Goal: Use online tool/utility: Utilize a website feature to perform a specific function

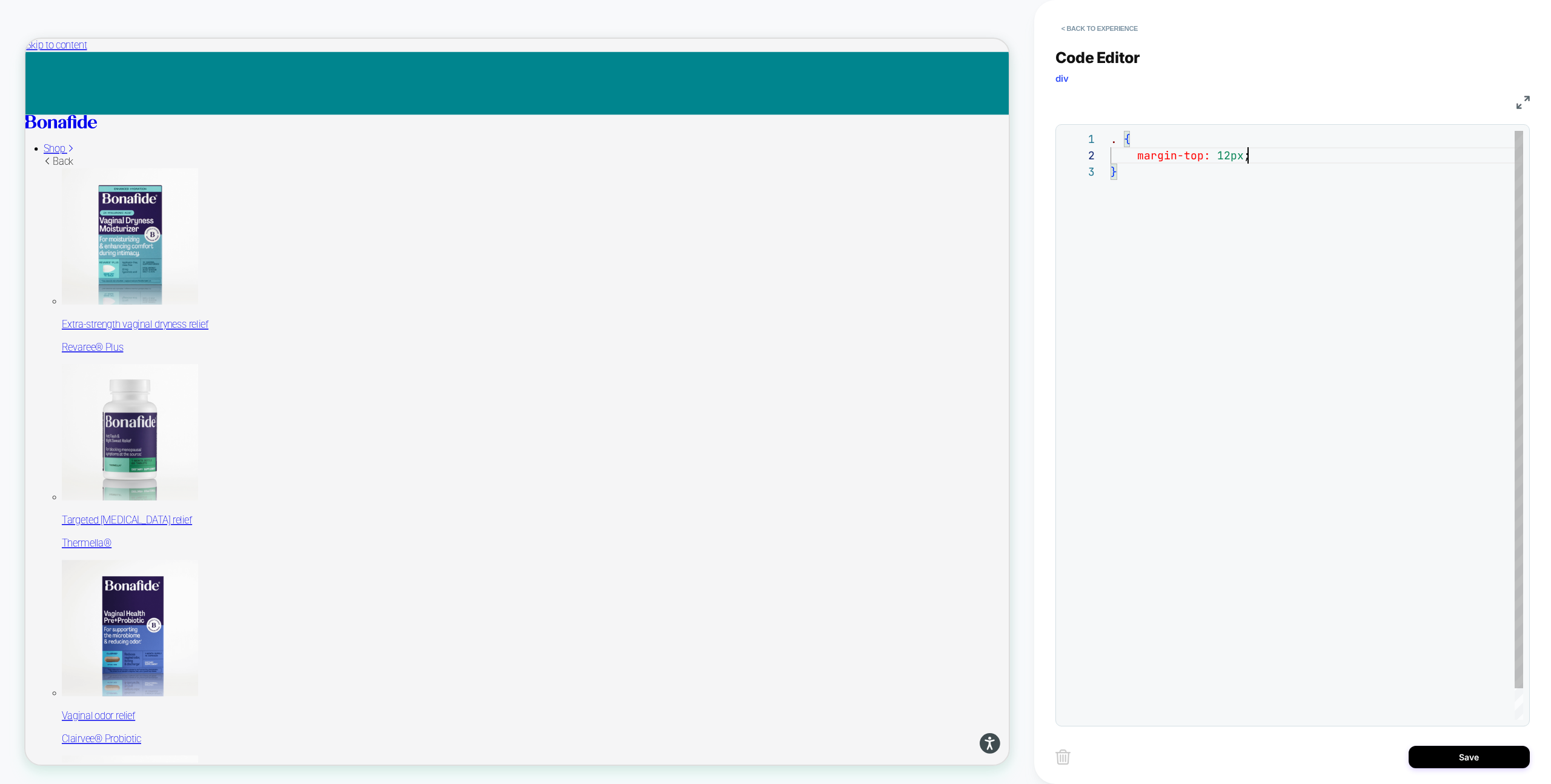
scroll to position [17, 137]
click at [1119, 141] on div ". { margin-top: 12px ; }" at bounding box center [1317, 441] width 413 height 622
click at [1238, 142] on div ".c-collection-item o-button--block { margin-top: 12px ; }" at bounding box center [1317, 441] width 413 height 622
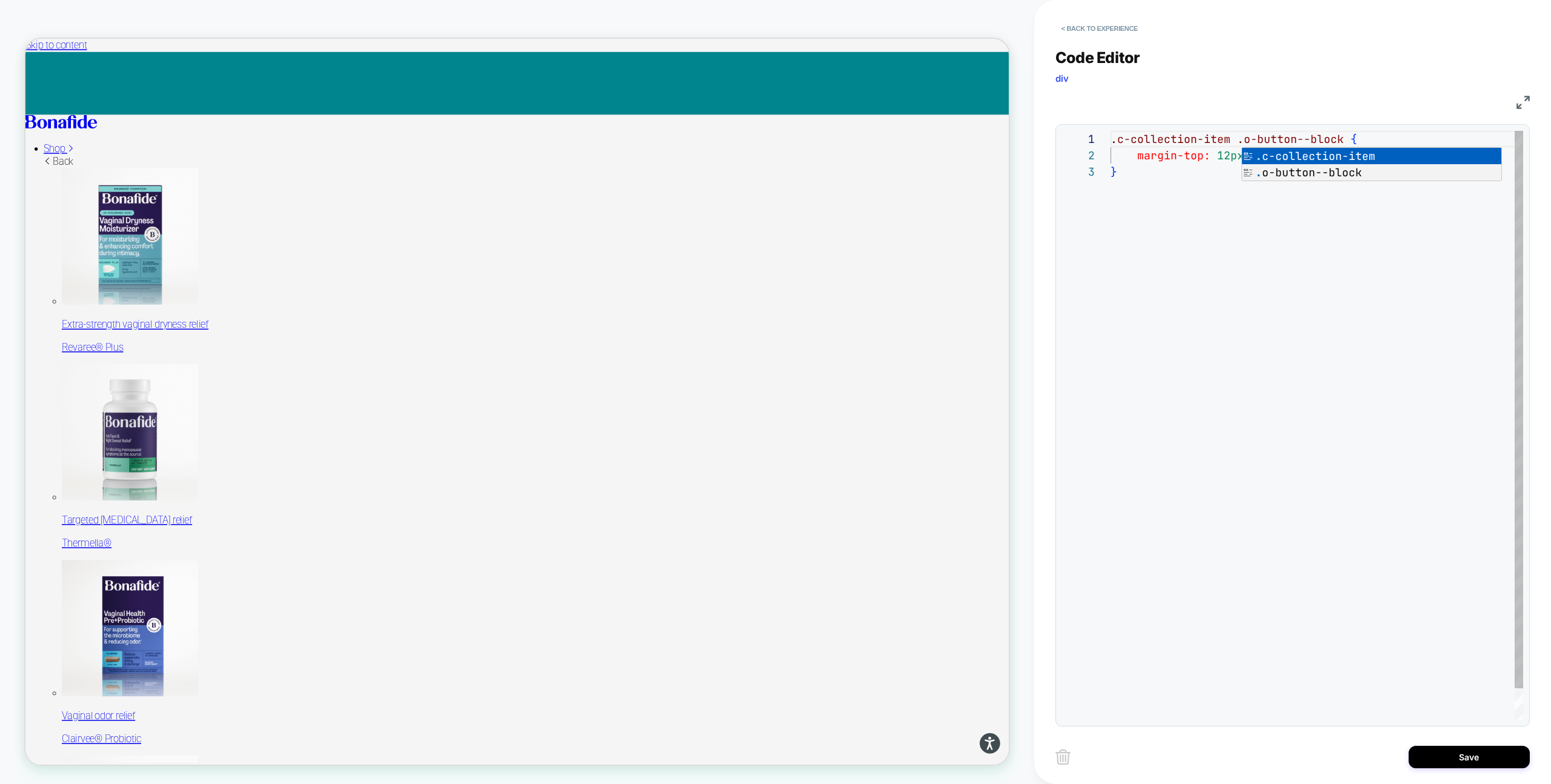
click at [1235, 173] on div ".c-collection-item .o-button--block { margin-top: 12px ; }" at bounding box center [1317, 441] width 413 height 622
click at [1265, 157] on div ".c-collection-item .o-button--block { margin-top: 12px ; }" at bounding box center [1317, 441] width 413 height 622
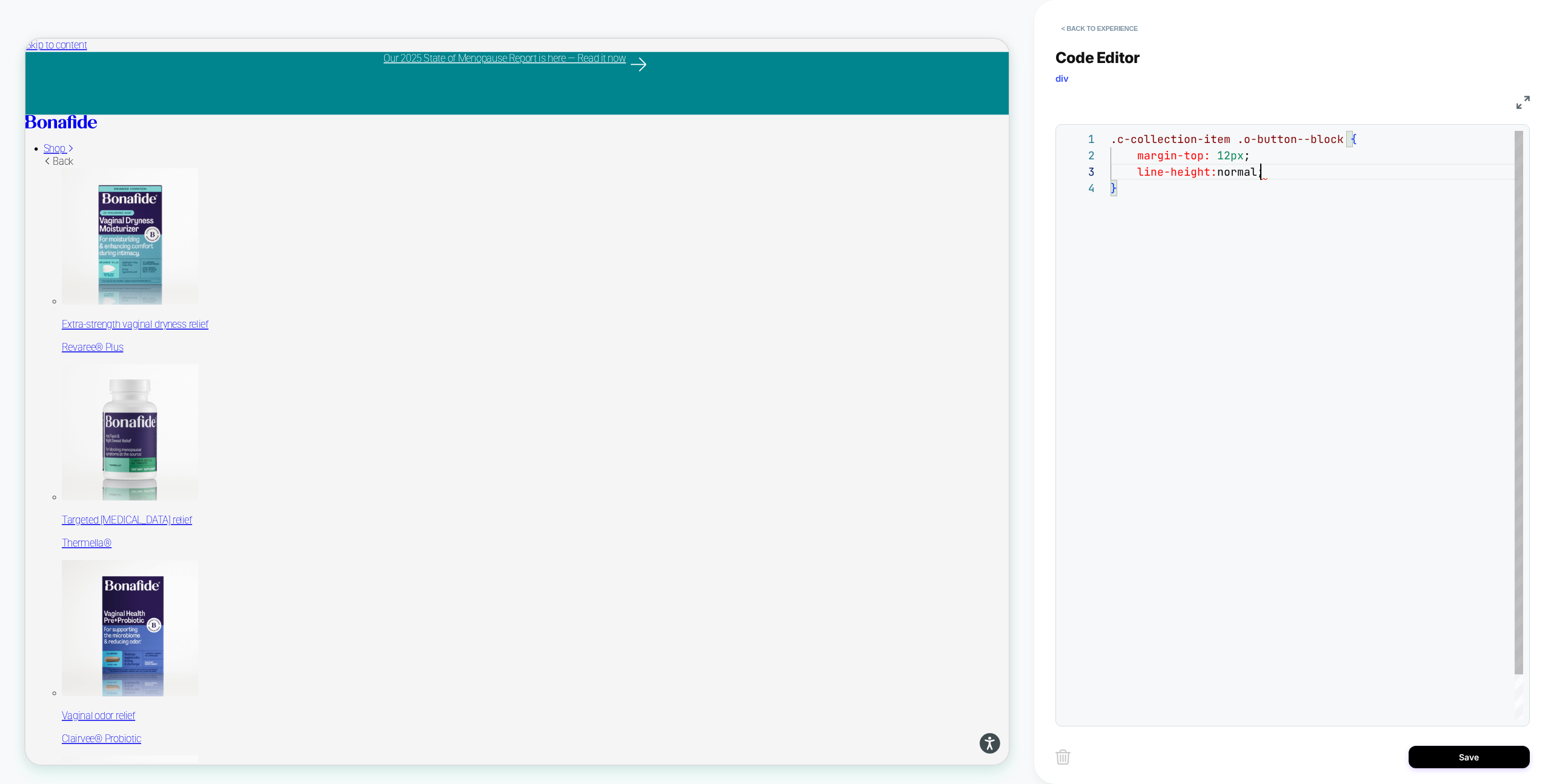
scroll to position [32, 150]
click at [1284, 174] on div ".c-collection-item .o-button--block { margin-top: 12px ; line-height: normal ; }" at bounding box center [1317, 449] width 413 height 638
click at [1155, 250] on div ".c-collection-item .o-button--block { margin-top: 12px ; line-height: normal ; …" at bounding box center [1317, 458] width 413 height 654
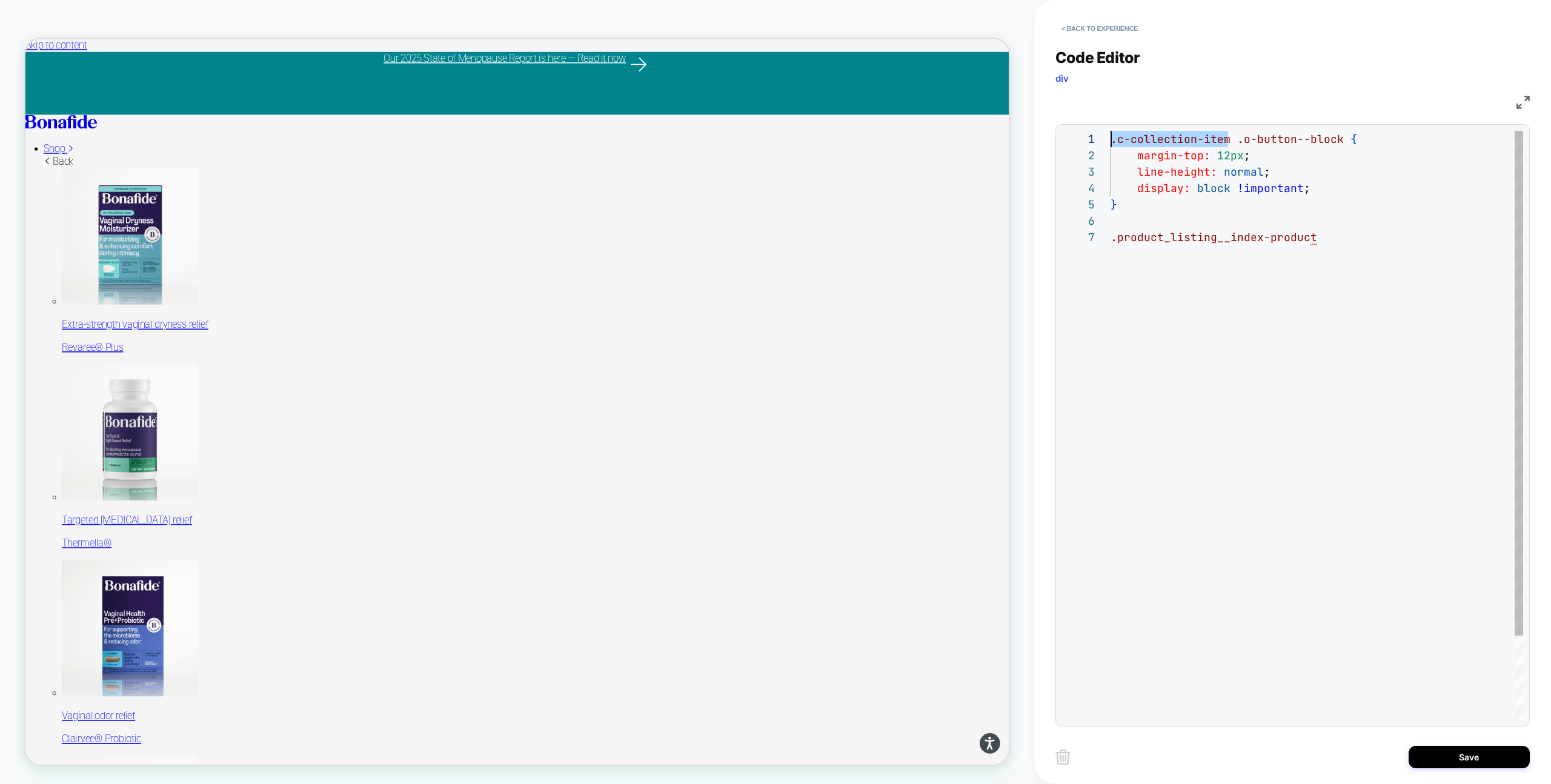
drag, startPoint x: 1227, startPoint y: 139, endPoint x: 1074, endPoint y: 139, distance: 153.0
click at [1111, 139] on div ".c-collection-item .o-button--block { margin-top: 12px ; line-height: normal ; …" at bounding box center [1317, 474] width 413 height 687
click at [1113, 240] on div ".c-collection-item .o-button--block { margin-top: 12px ; line-height: normal ; …" at bounding box center [1317, 474] width 413 height 687
click at [1446, 248] on div ".c-collection-item .o-button--block { margin-top: 12px ; line-height: normal ; …" at bounding box center [1317, 474] width 413 height 687
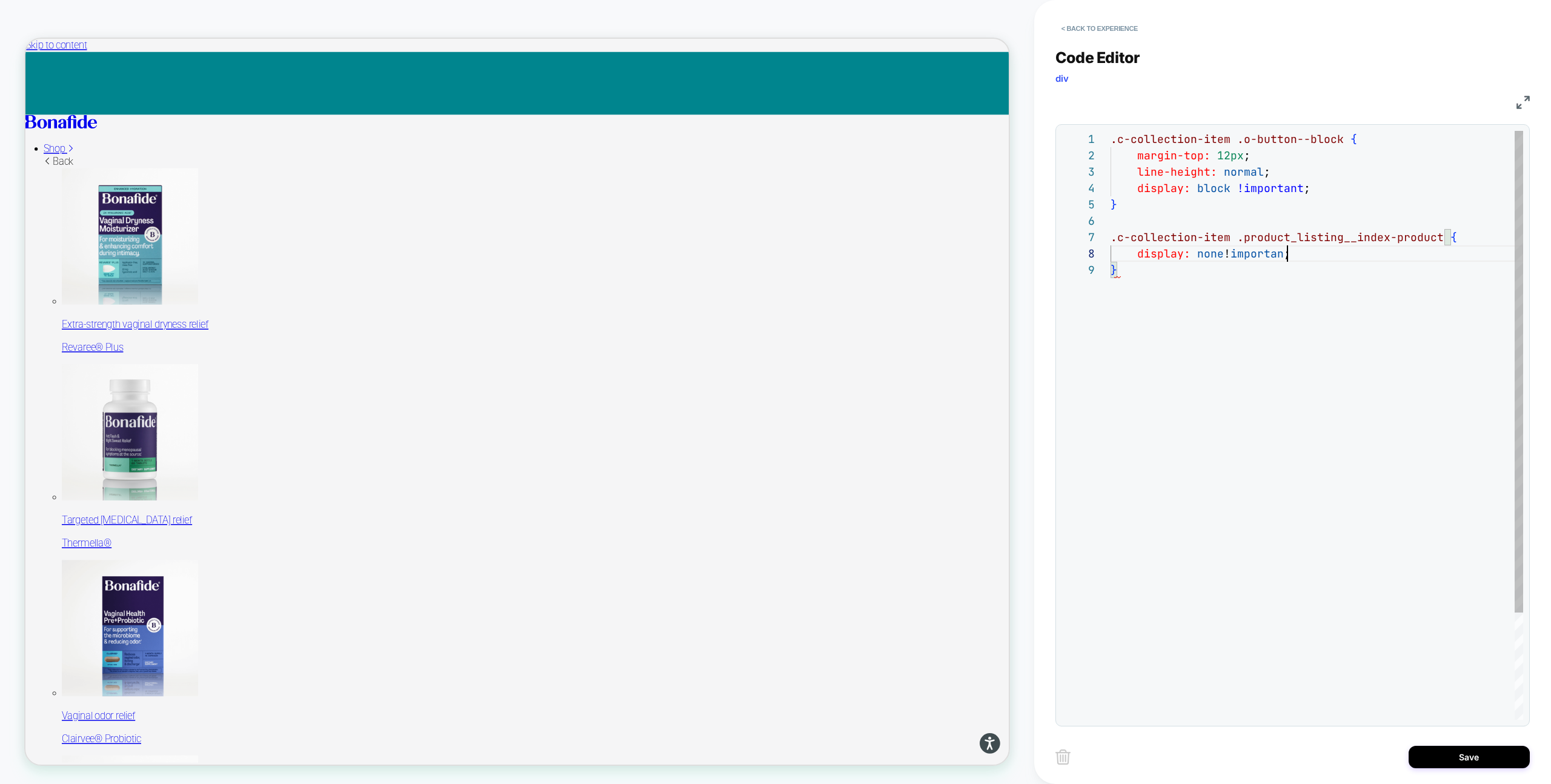
scroll to position [115, 183]
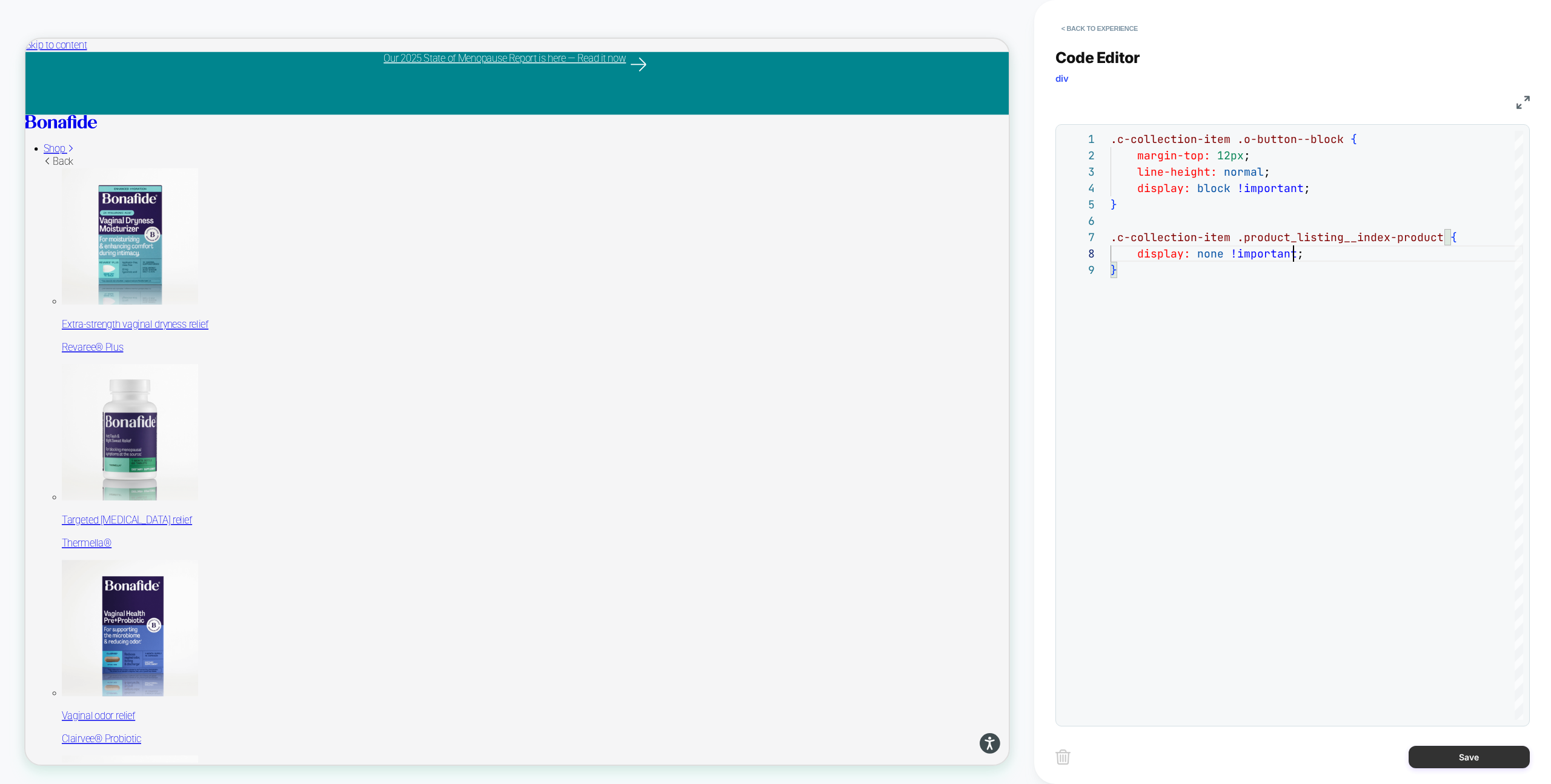
type textarea "**********"
click at [1431, 757] on button "Save" at bounding box center [1468, 756] width 121 height 23
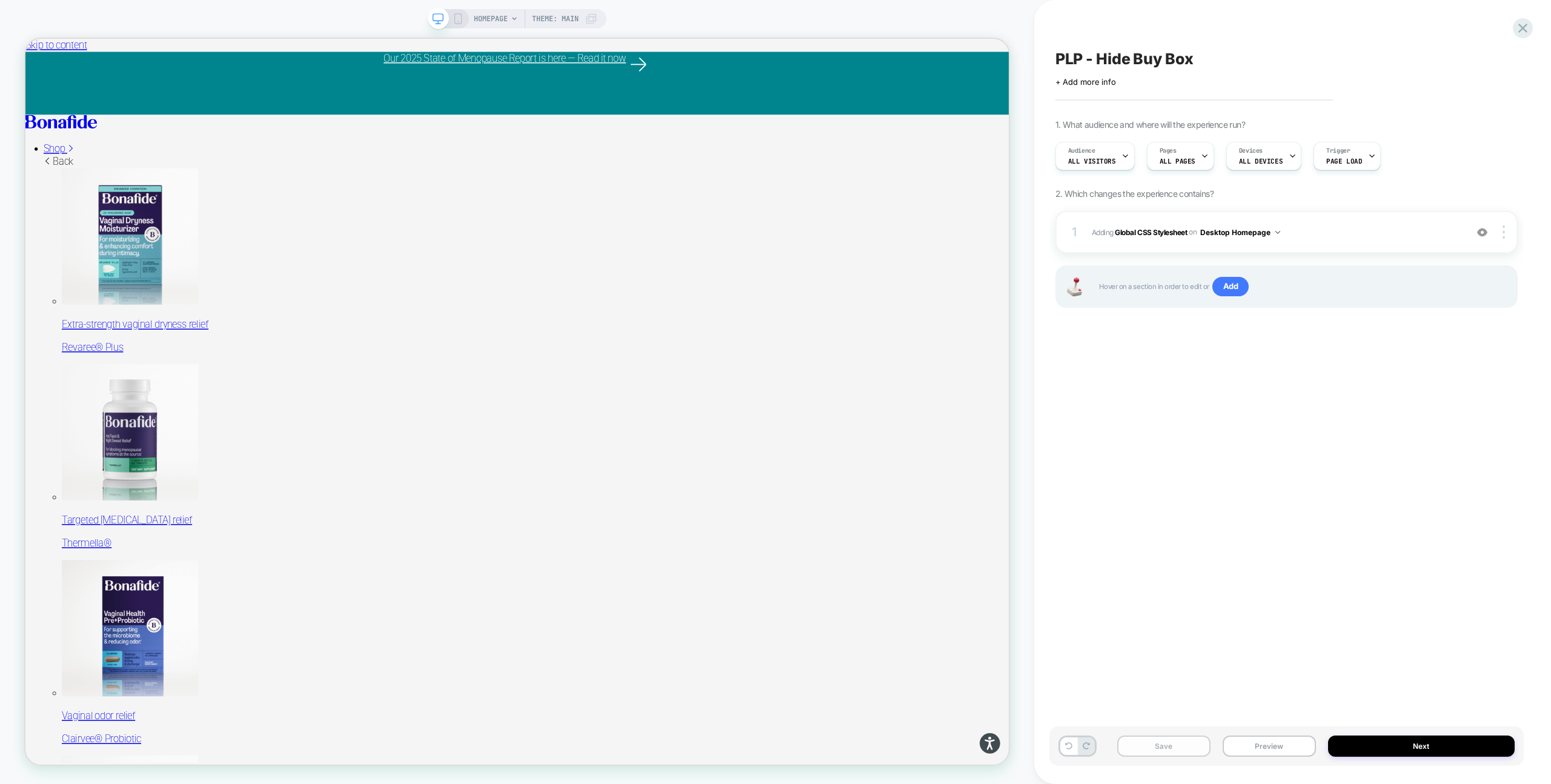
click at [1175, 746] on button "Save" at bounding box center [1164, 746] width 93 height 22
click at [1507, 230] on div at bounding box center [1505, 232] width 23 height 14
click at [1432, 233] on div "Copy to Mobile" at bounding box center [1432, 232] width 108 height 33
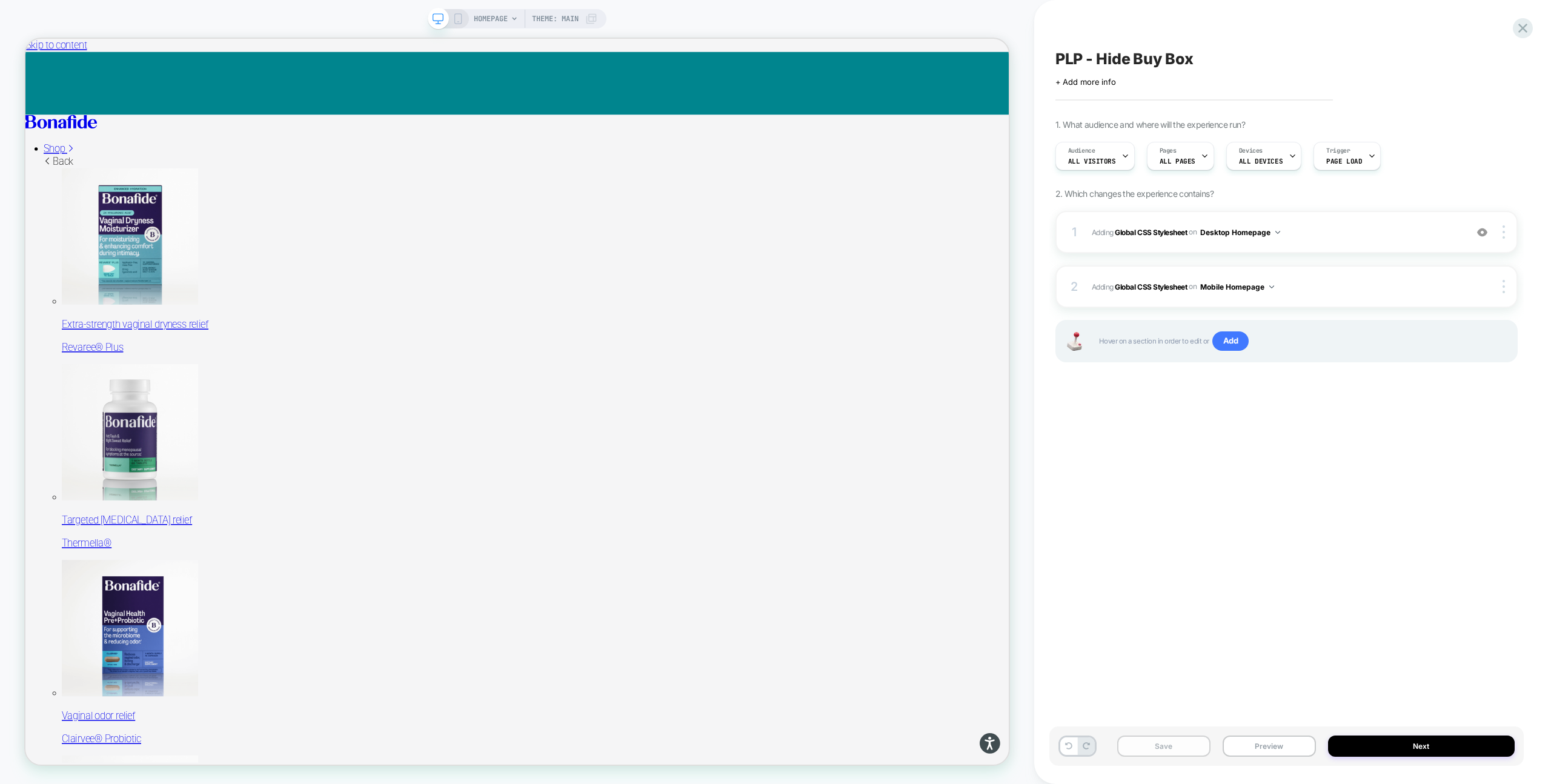
click at [1152, 750] on button "Save" at bounding box center [1164, 746] width 93 height 22
click at [555, 21] on span "Theme: MAIN" at bounding box center [554, 19] width 46 height 20
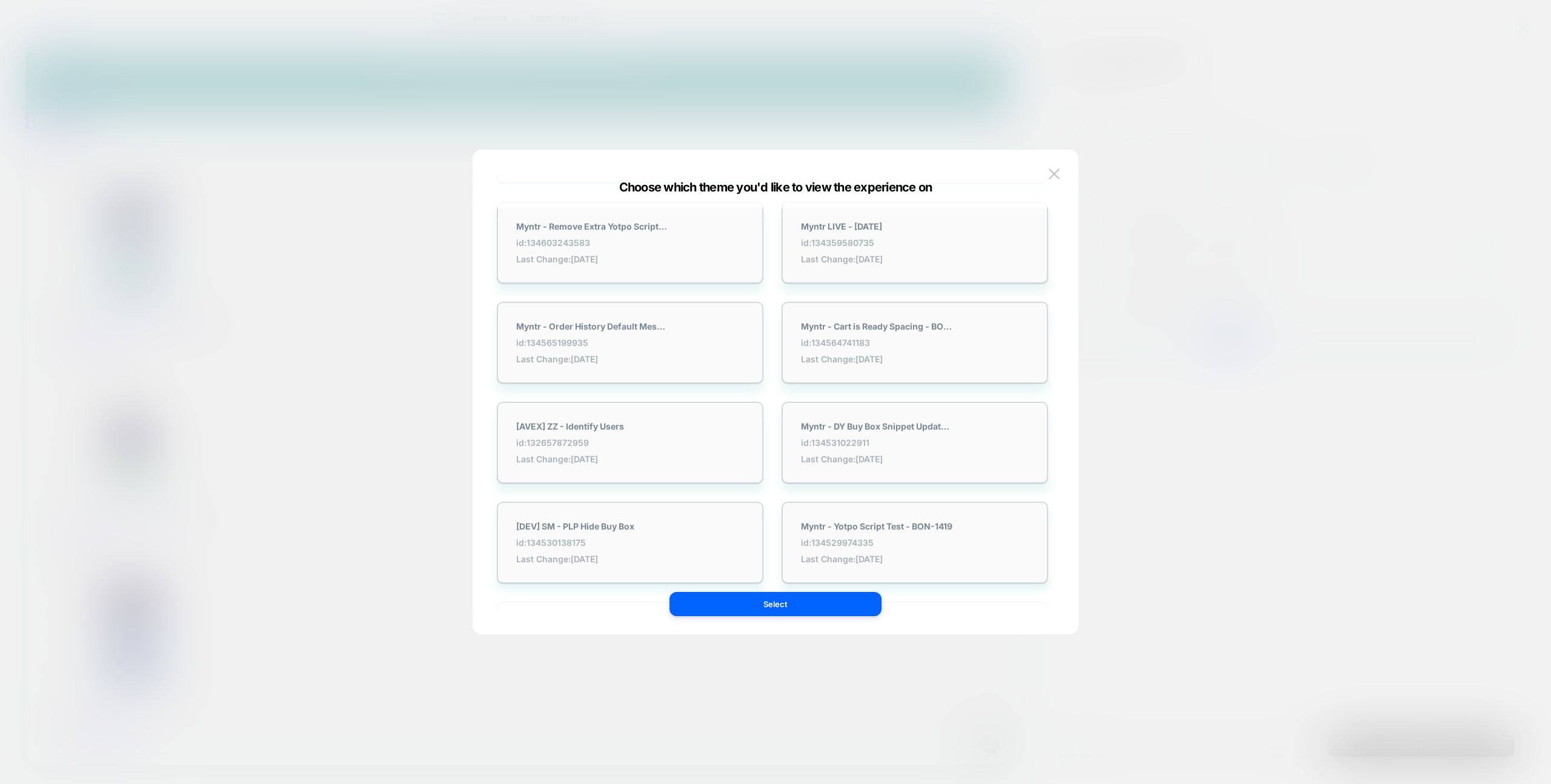
scroll to position [311, 0]
click at [659, 441] on div "[DEV] SM - PLP Hide Buy Box id: 134530138175 Last Change: [DATE]" at bounding box center [630, 450] width 266 height 82
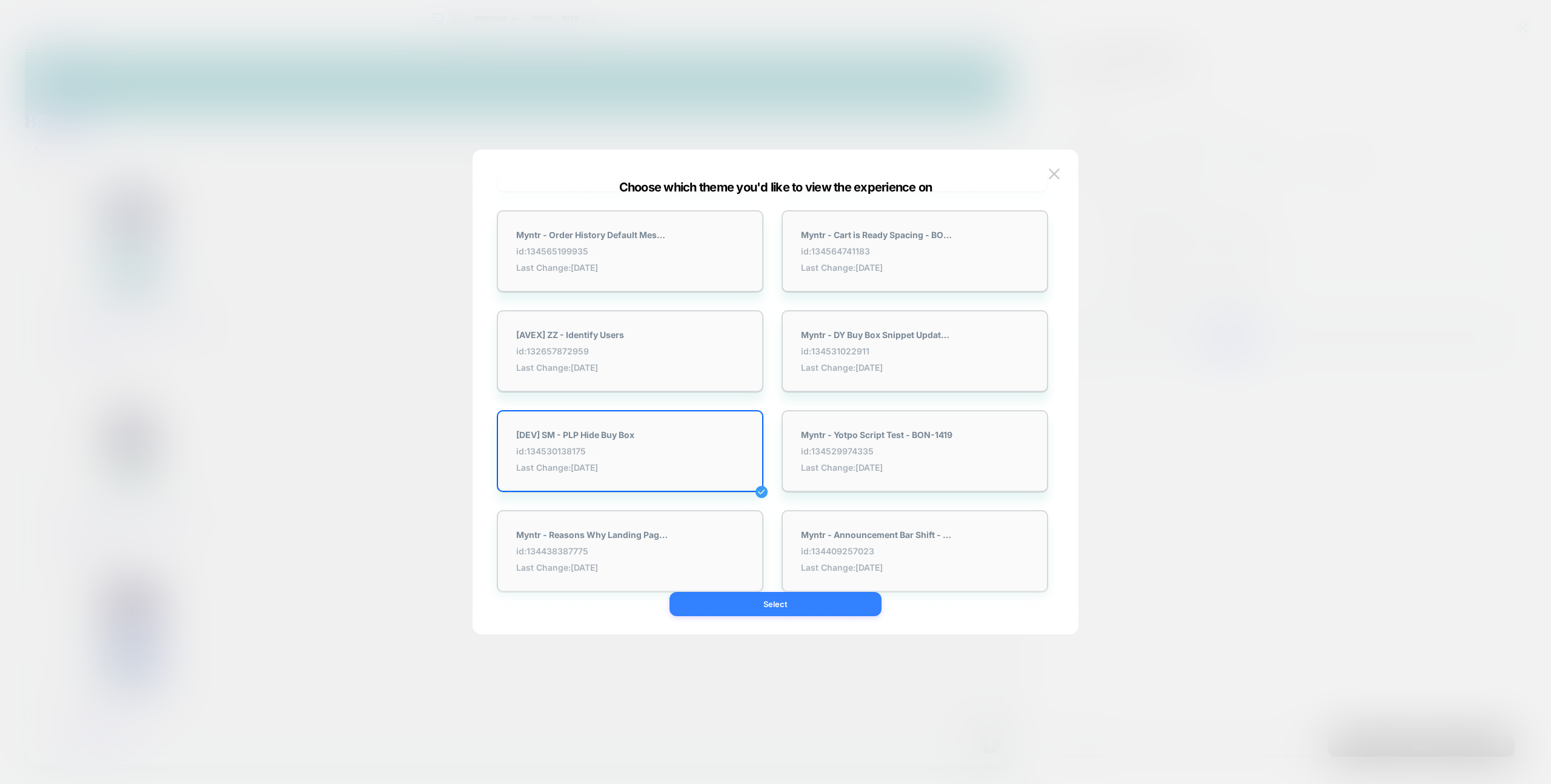
click at [756, 601] on button "Select" at bounding box center [776, 603] width 212 height 25
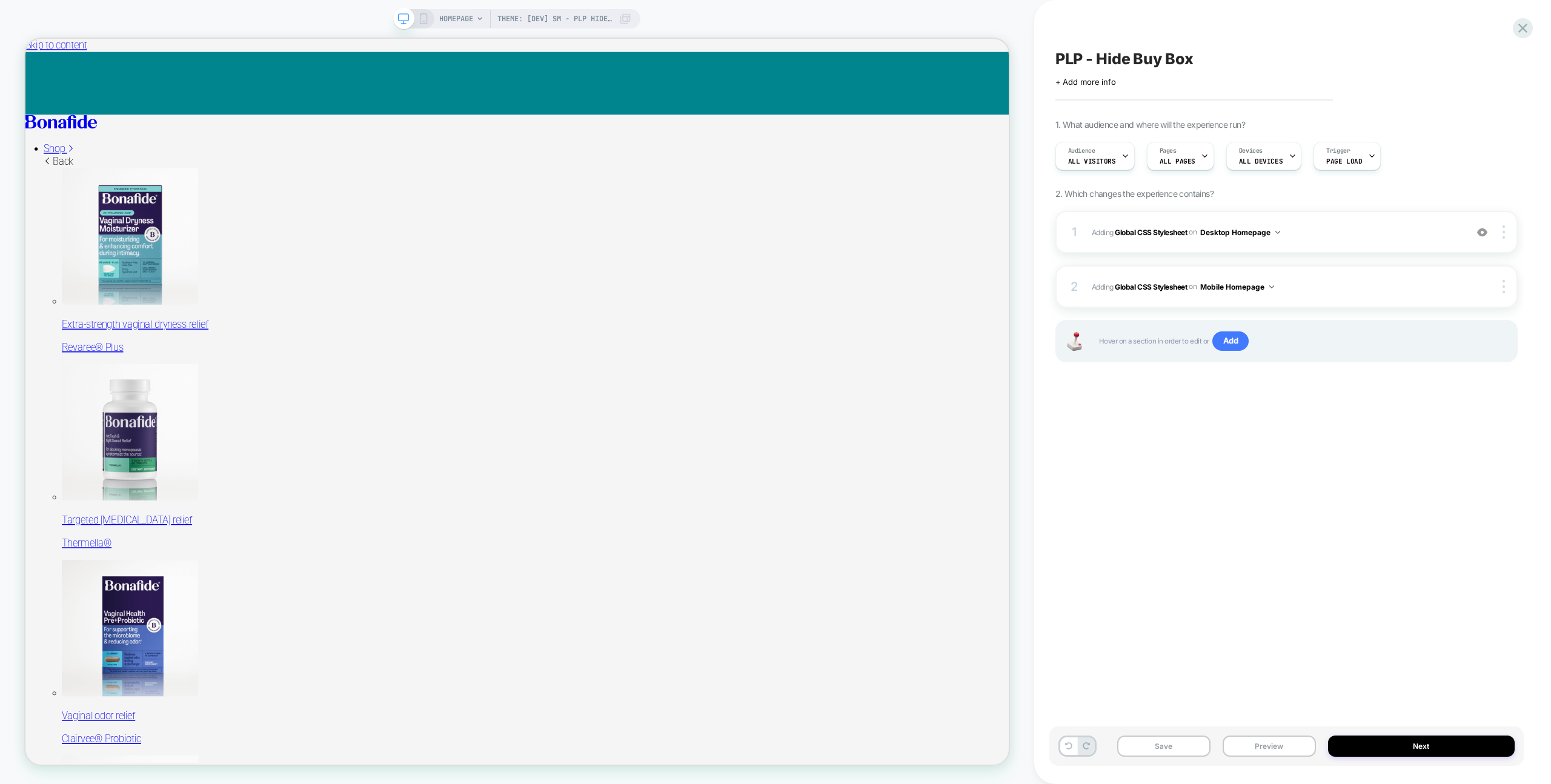
scroll to position [0, 0]
click at [1177, 748] on button "Save" at bounding box center [1164, 746] width 93 height 22
click at [1271, 744] on button "Preview" at bounding box center [1269, 746] width 93 height 22
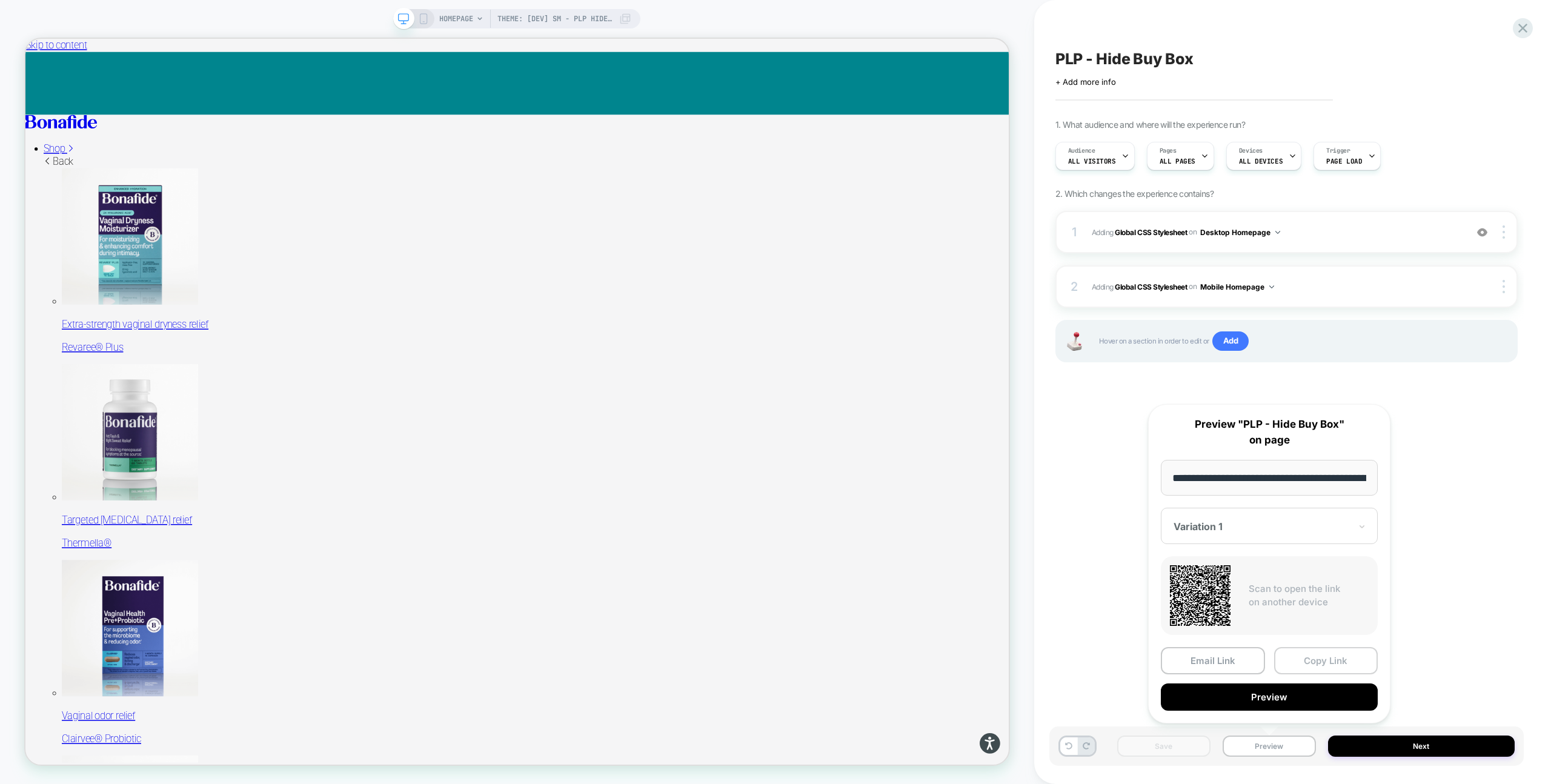
click at [1300, 660] on button "Copy Link" at bounding box center [1326, 660] width 104 height 28
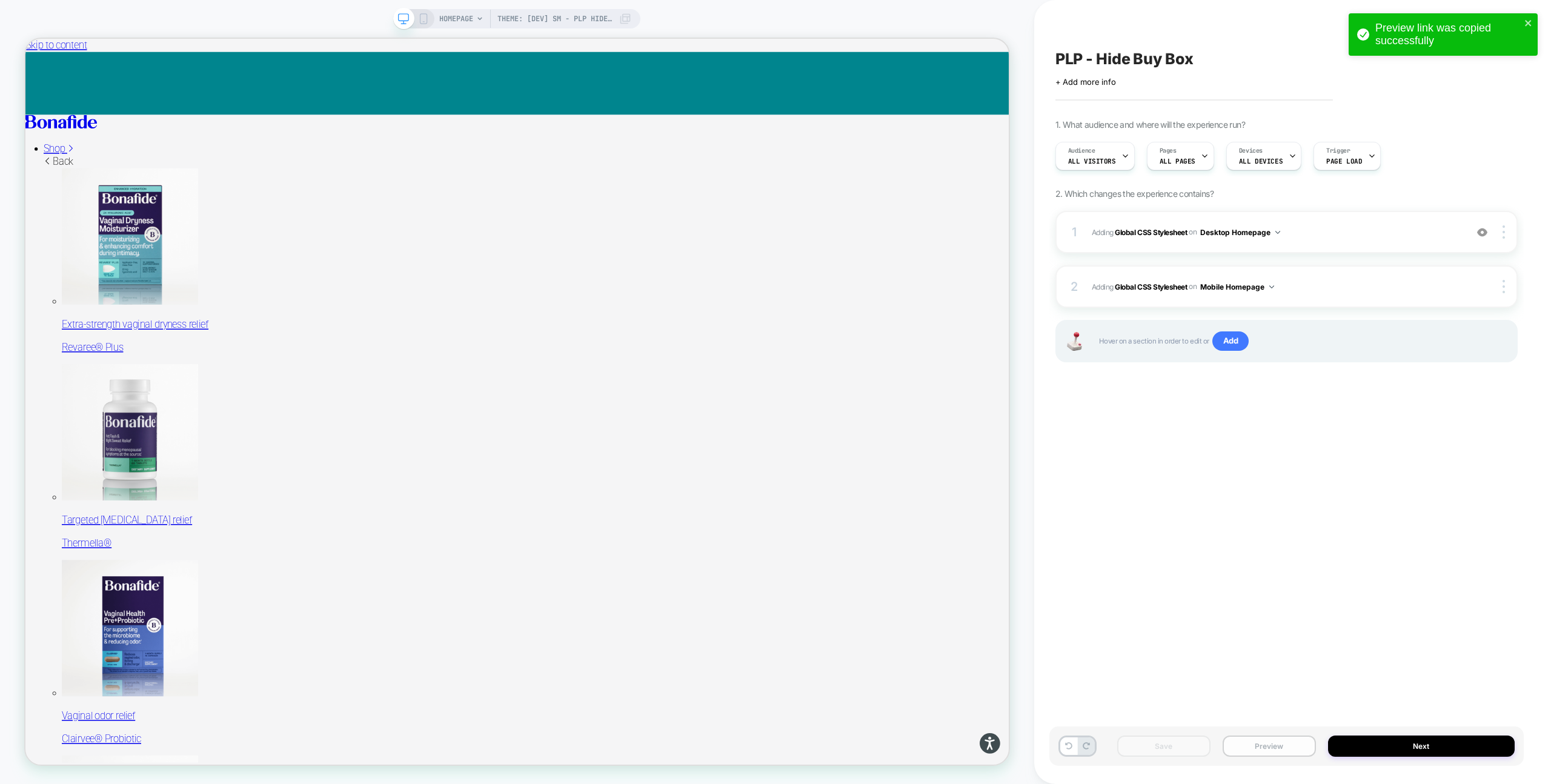
click at [1248, 748] on button "Preview" at bounding box center [1269, 746] width 93 height 22
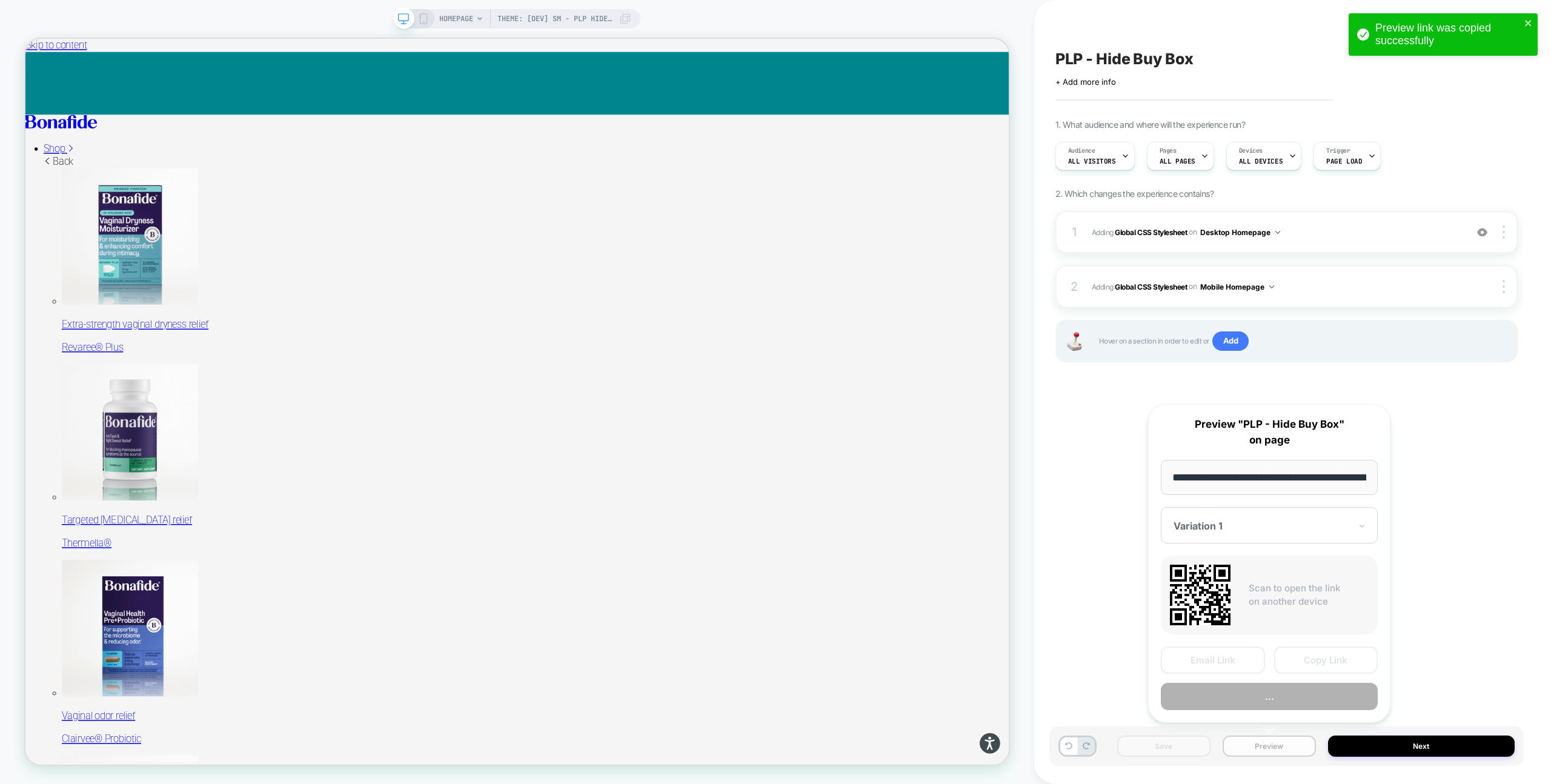
scroll to position [0, 104]
click at [1275, 706] on button "Preview" at bounding box center [1269, 697] width 217 height 28
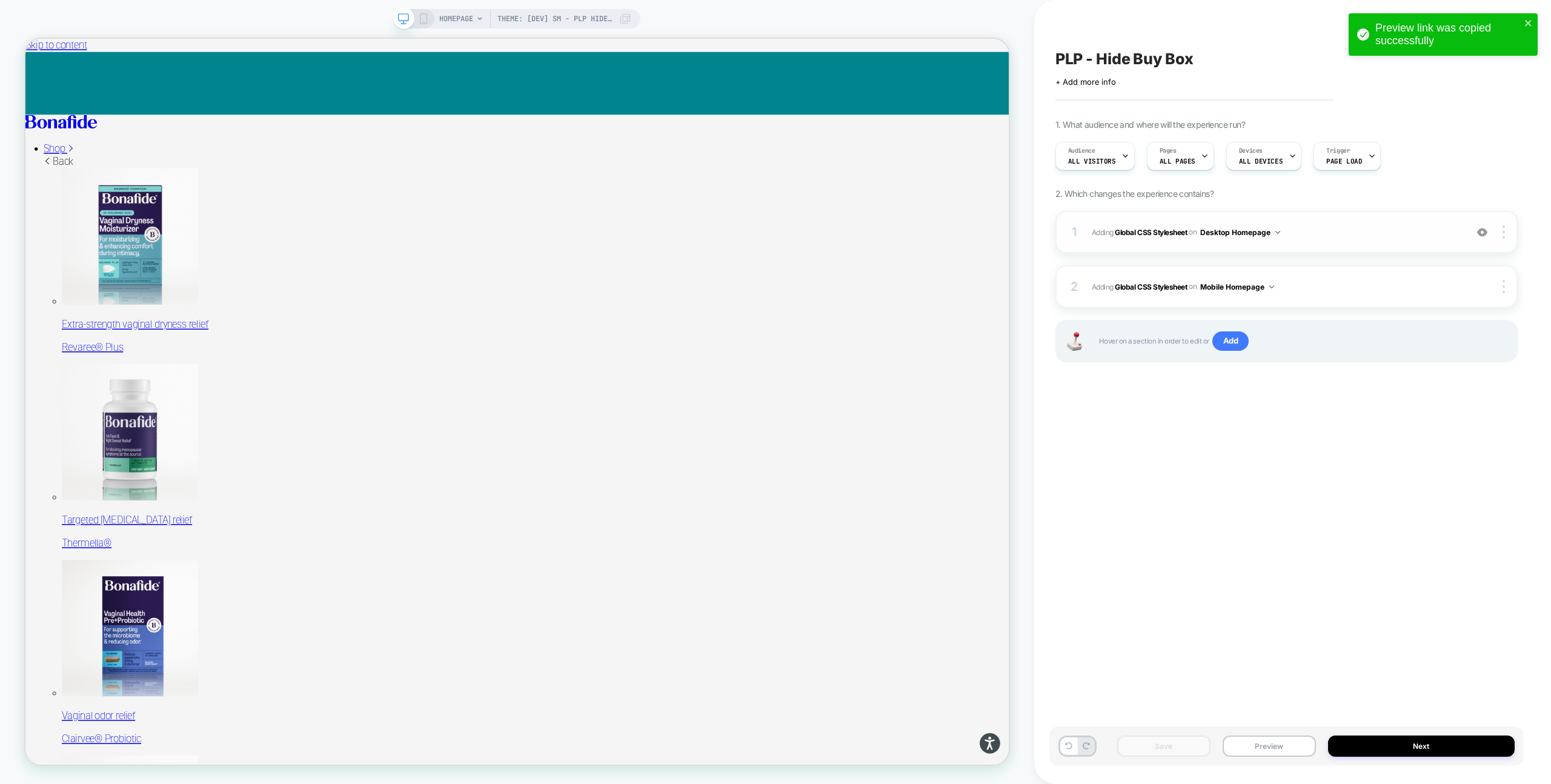
click at [1281, 231] on img at bounding box center [1278, 232] width 5 height 3
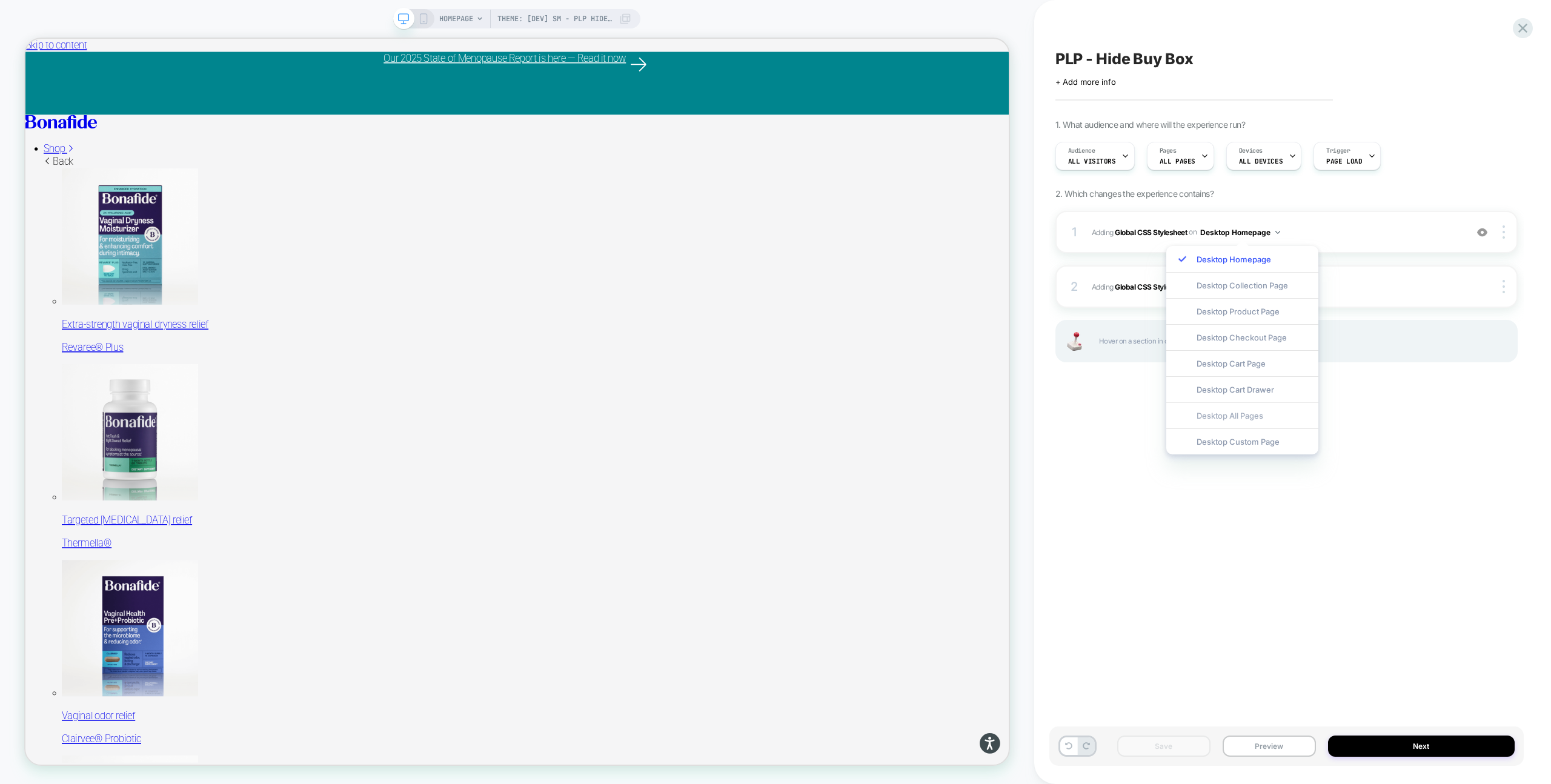
click at [1243, 418] on div "Desktop All Pages" at bounding box center [1242, 415] width 152 height 27
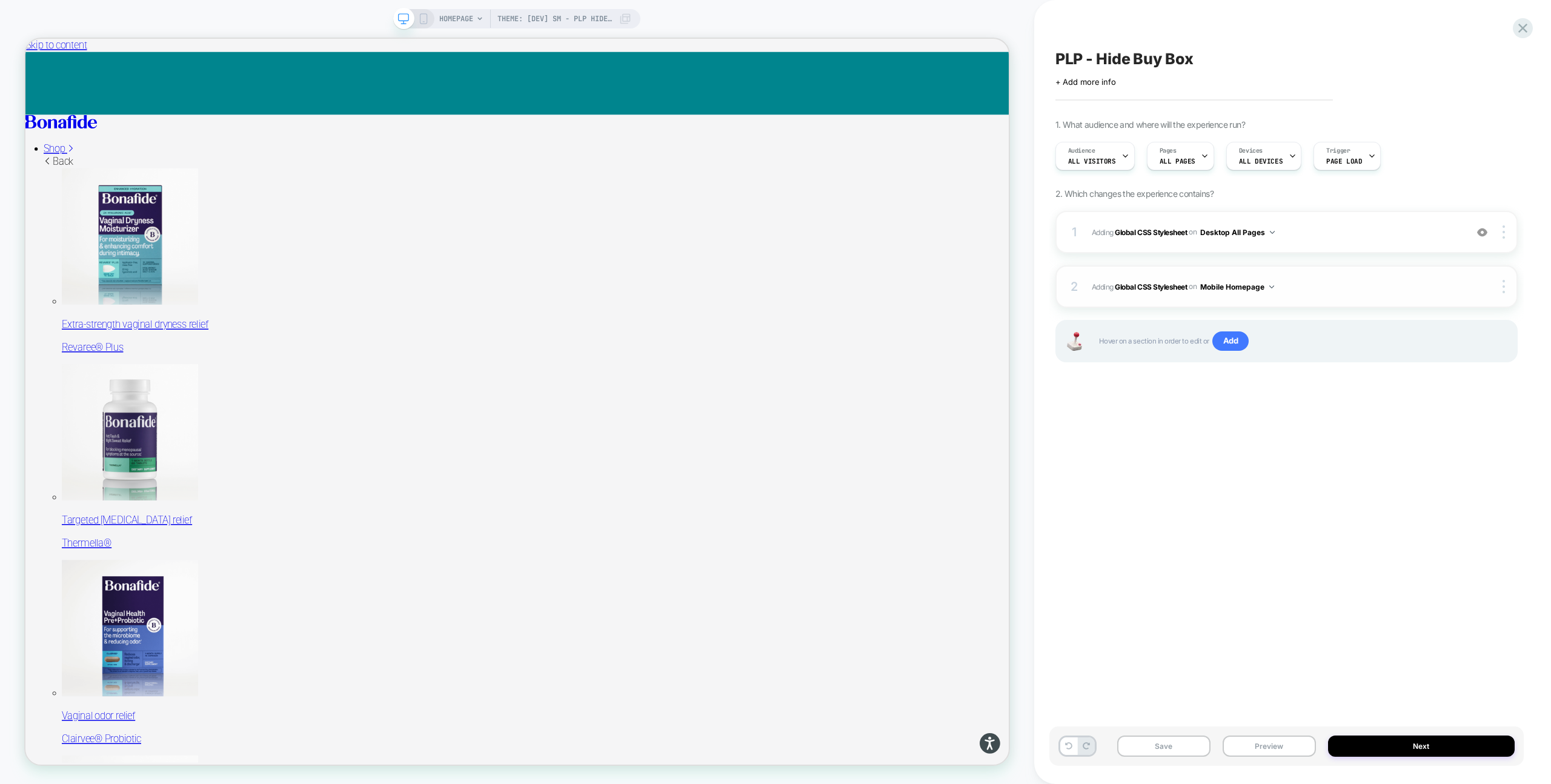
click at [1274, 285] on img at bounding box center [1272, 286] width 5 height 3
click at [1226, 470] on div "Mobile All Pages" at bounding box center [1239, 470] width 146 height 27
click at [1181, 746] on button "Save" at bounding box center [1164, 746] width 93 height 22
click at [1249, 751] on button "Preview" at bounding box center [1269, 746] width 93 height 22
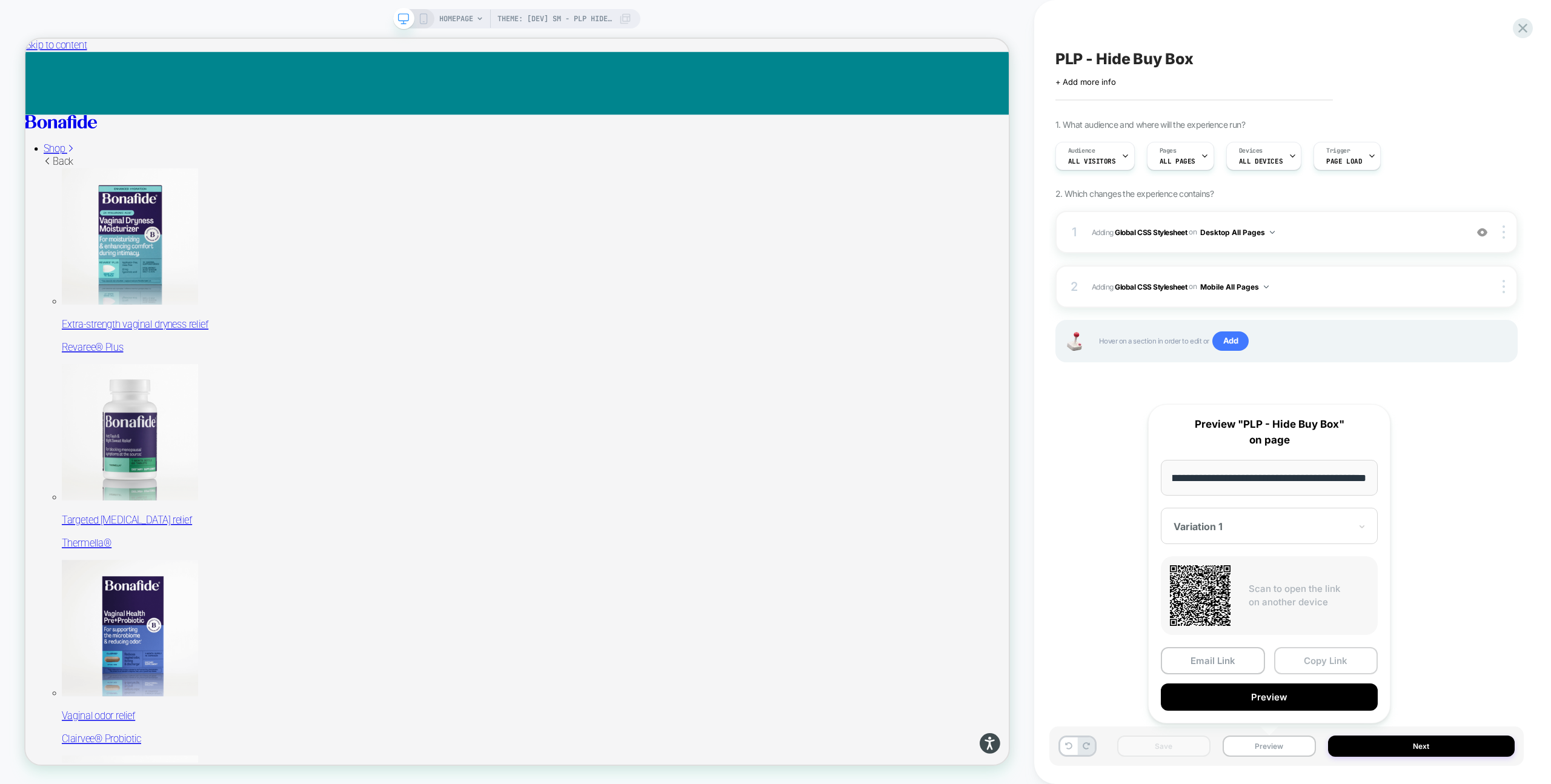
scroll to position [0, 0]
click at [1320, 649] on button "Copy Link" at bounding box center [1326, 660] width 104 height 28
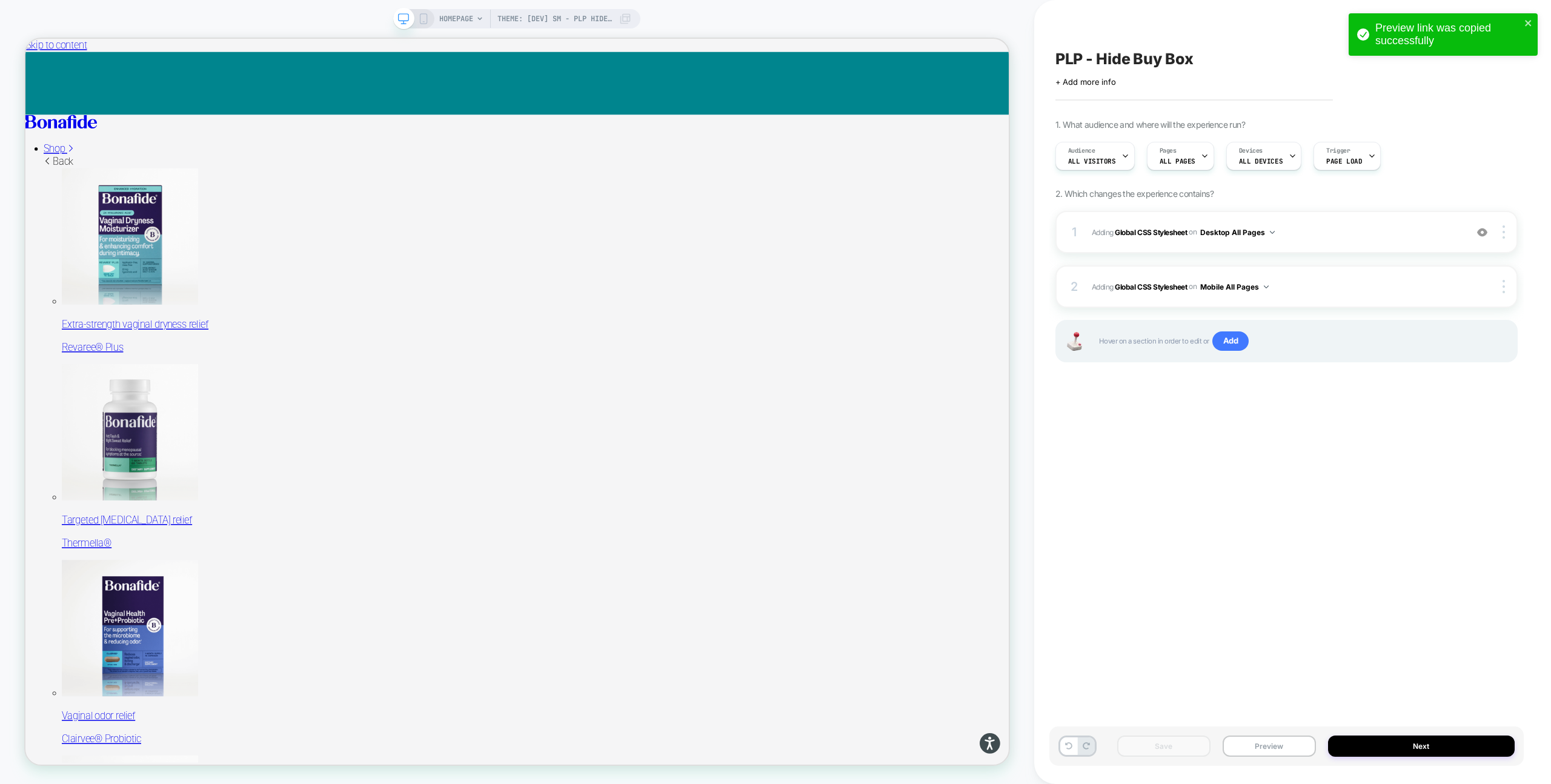
click at [1276, 734] on div "Save Preview Next" at bounding box center [1287, 746] width 475 height 39
click at [1276, 743] on button "Preview" at bounding box center [1269, 746] width 93 height 22
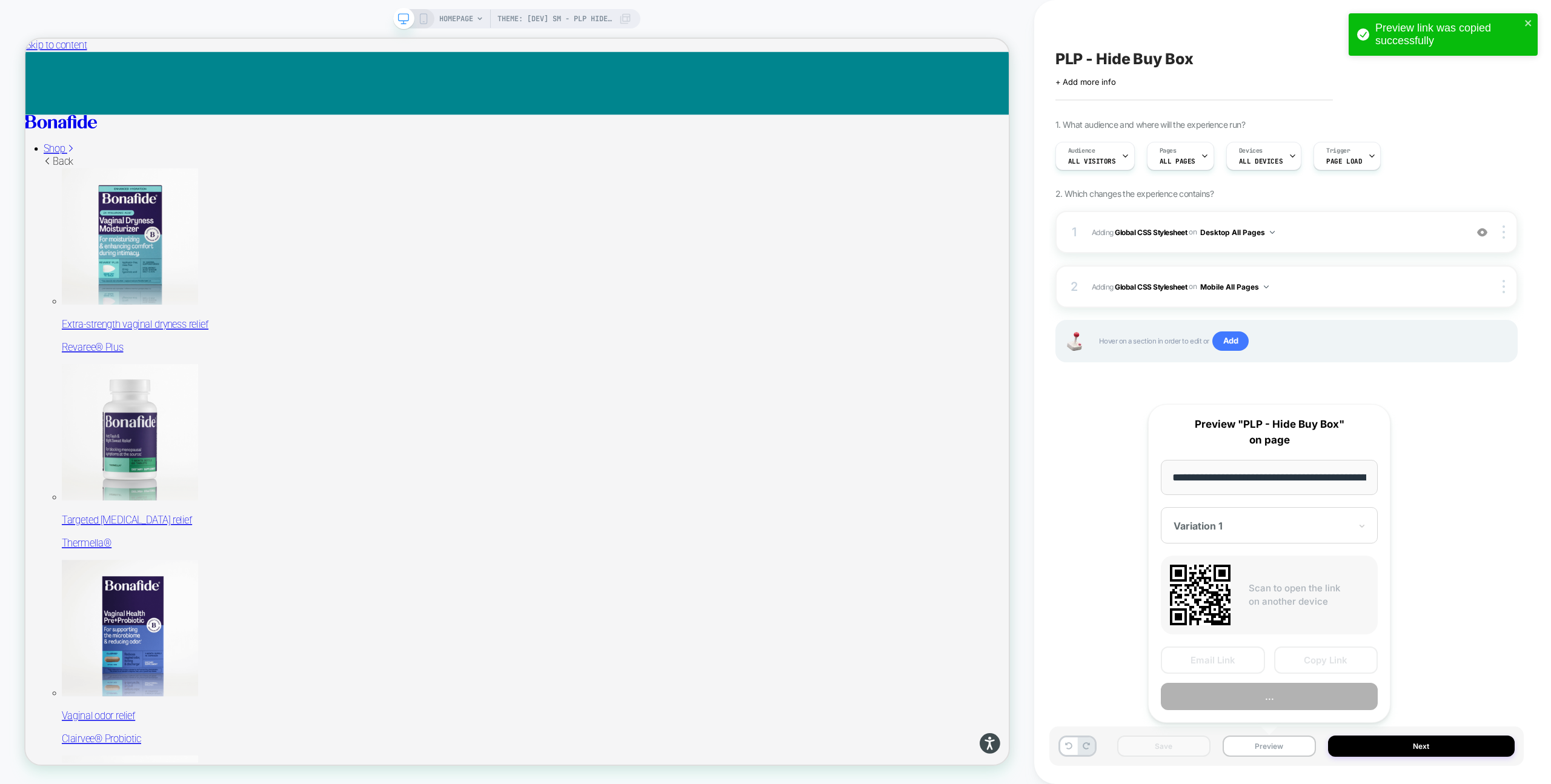
scroll to position [0, 104]
click at [1291, 701] on button "Preview" at bounding box center [1269, 697] width 217 height 28
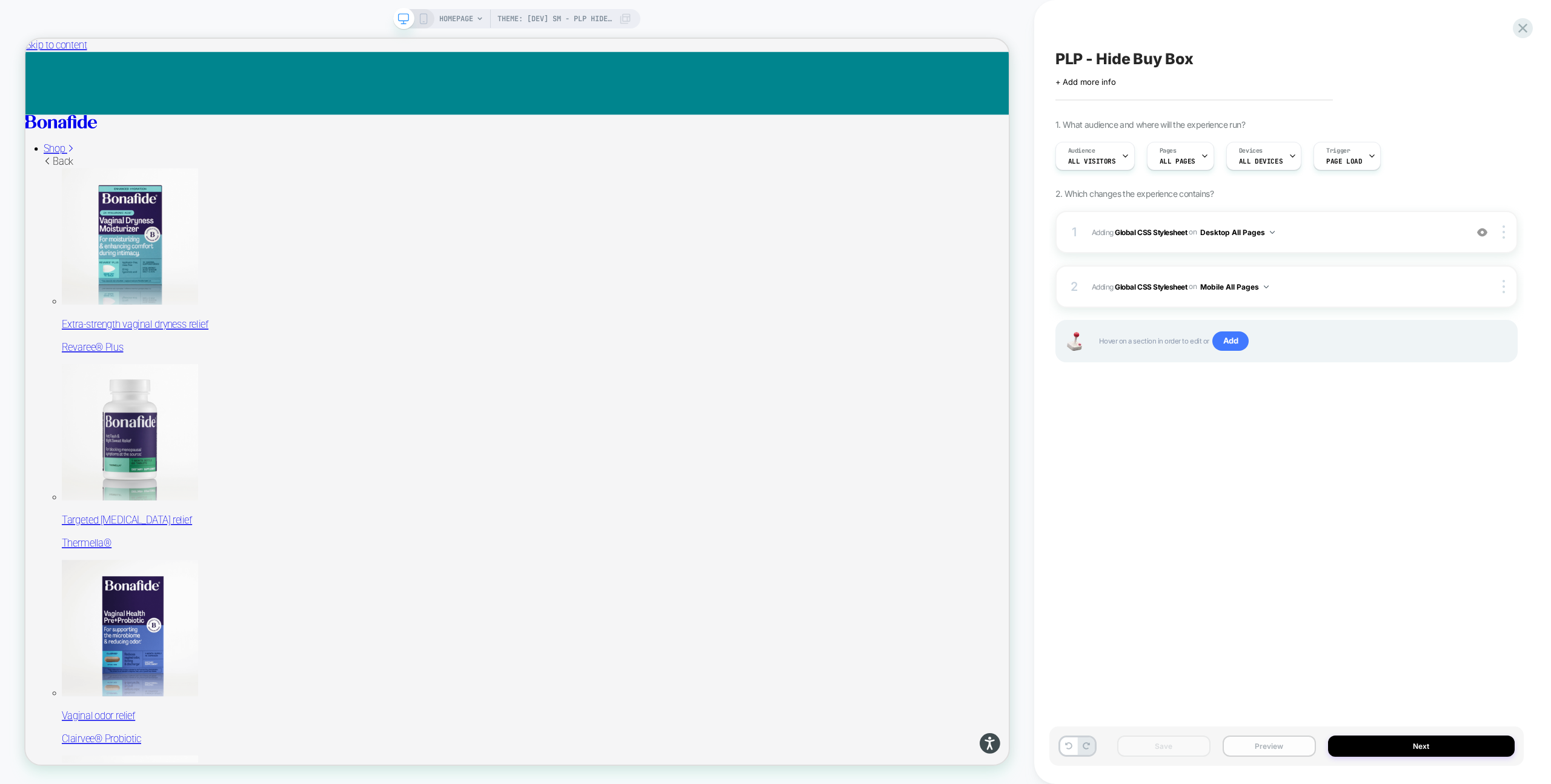
click at [1267, 750] on button "Preview" at bounding box center [1269, 746] width 93 height 22
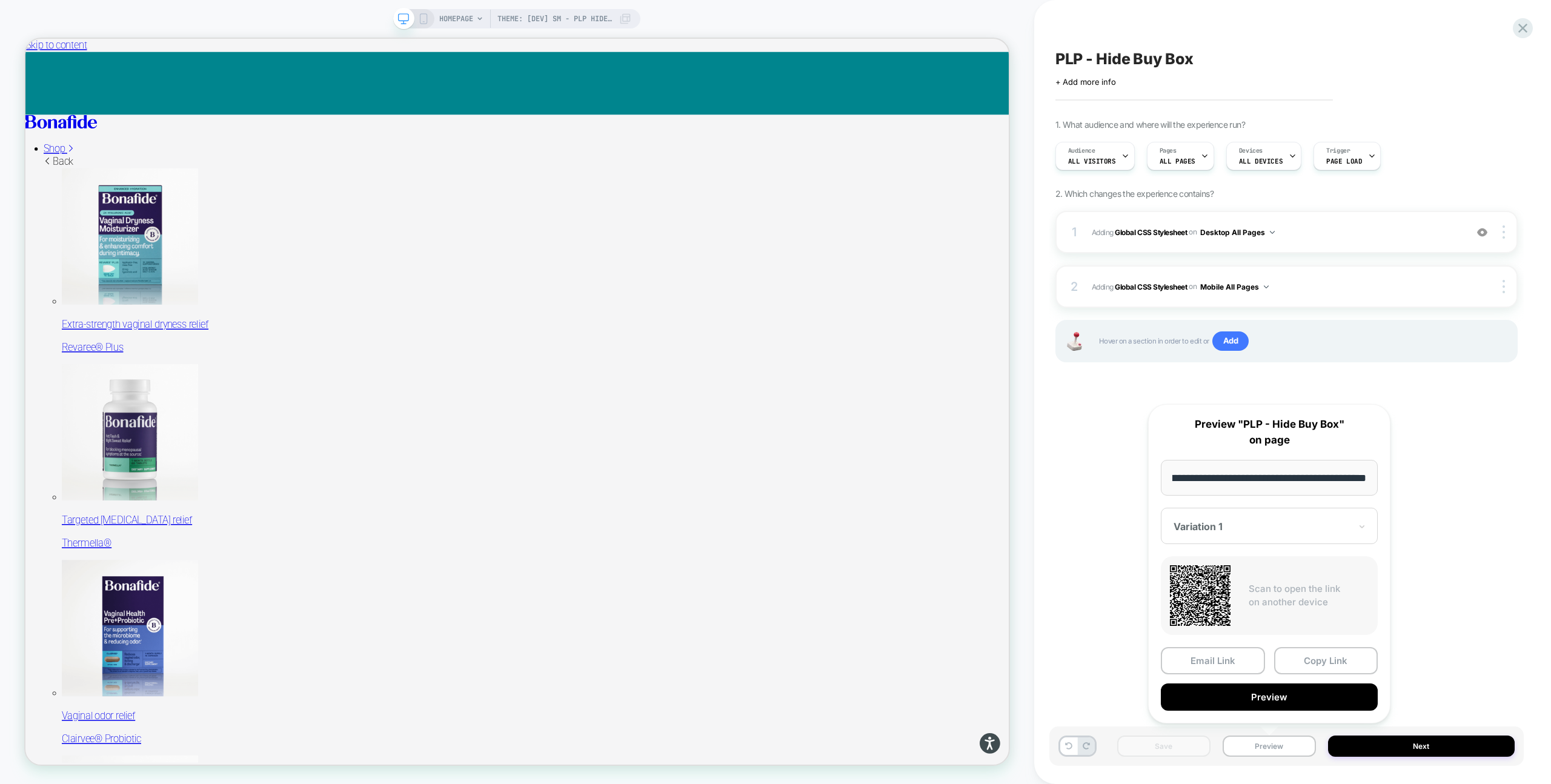
scroll to position [0, 54]
click at [1240, 476] on input "**********" at bounding box center [1269, 477] width 217 height 35
type input "**********"
click at [1301, 659] on button "Copy Link" at bounding box center [1326, 660] width 104 height 28
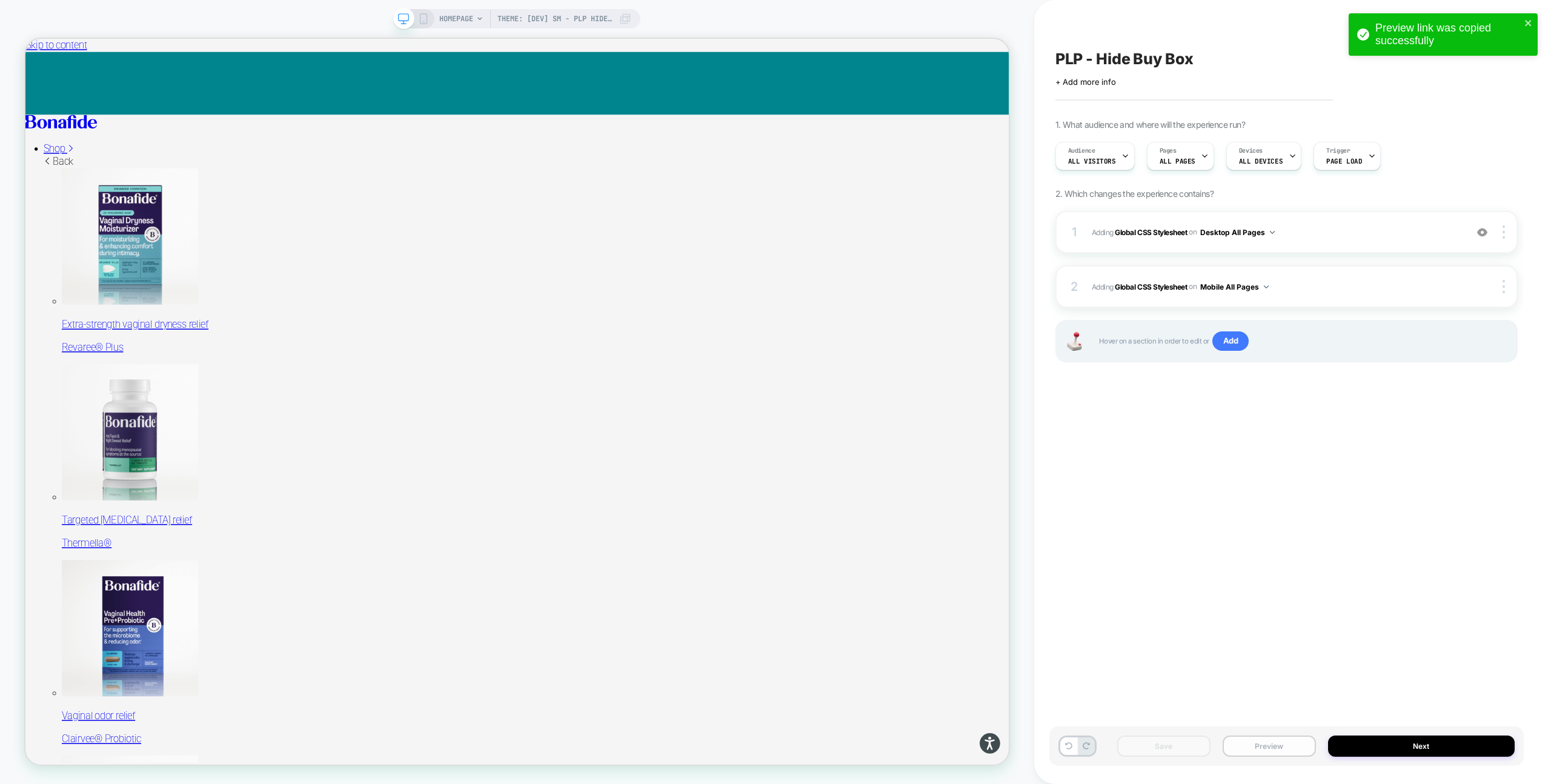
click at [1252, 742] on button "Preview" at bounding box center [1269, 746] width 93 height 22
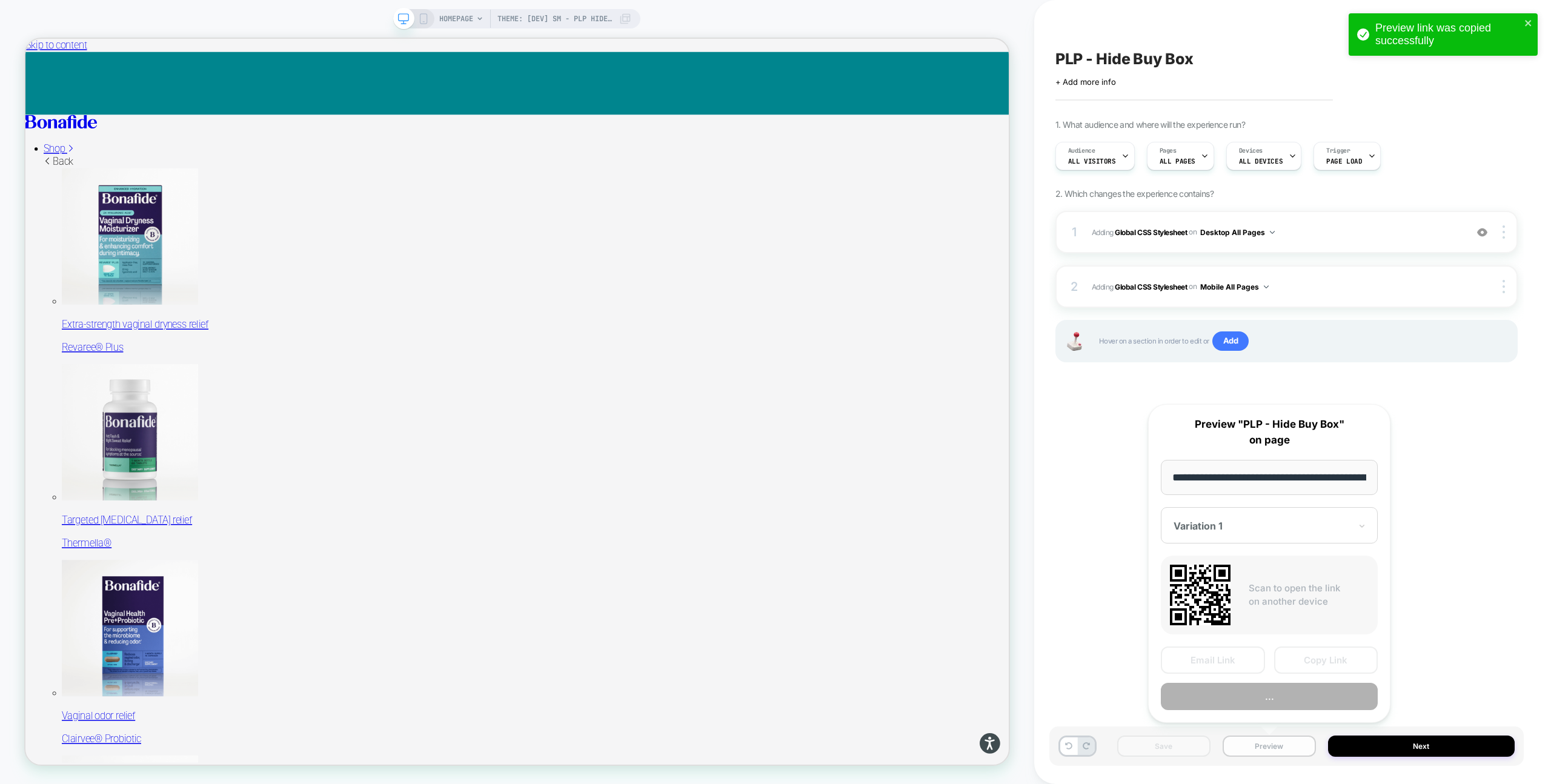
scroll to position [0, 104]
click at [1189, 476] on input "**********" at bounding box center [1269, 477] width 217 height 35
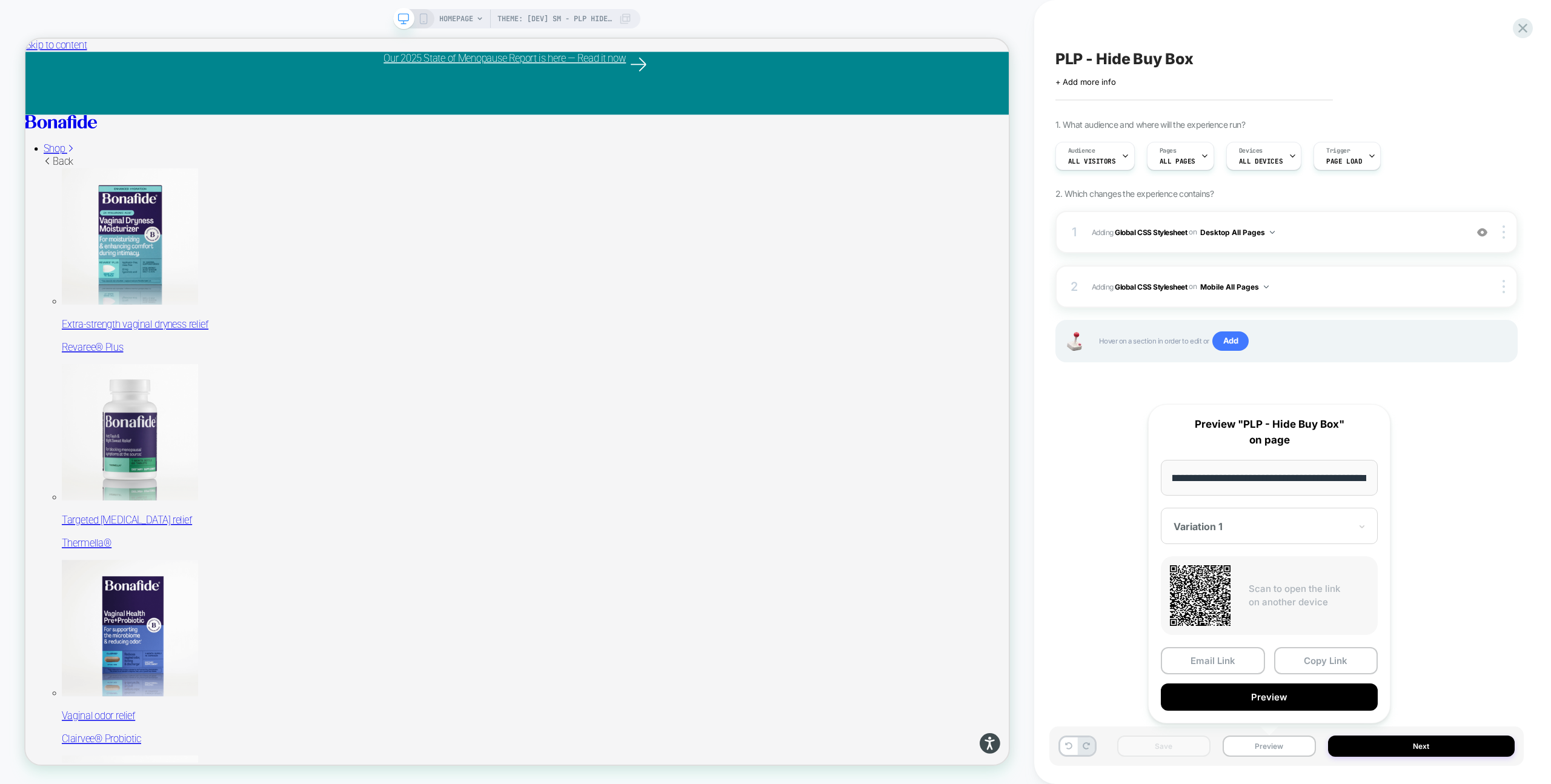
type input "**********"
click at [1371, 553] on div "**********" at bounding box center [1269, 563] width 243 height 319
click at [1321, 658] on button "Copy Link" at bounding box center [1326, 660] width 104 height 28
